Goal: Find specific page/section: Find specific page/section

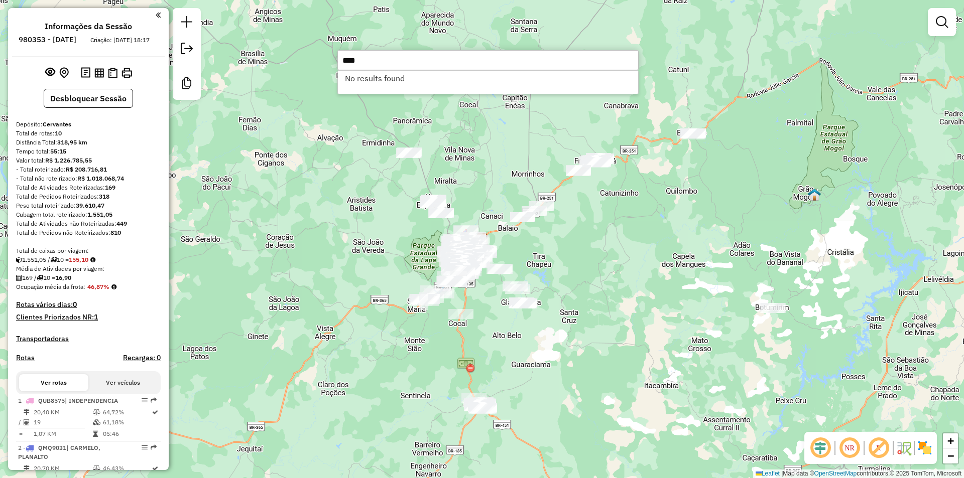
click at [356, 59] on input "****" at bounding box center [487, 60] width 301 height 20
click at [356, 60] on input "*****" at bounding box center [487, 60] width 301 height 20
type input "*****"
